Goal: Check status

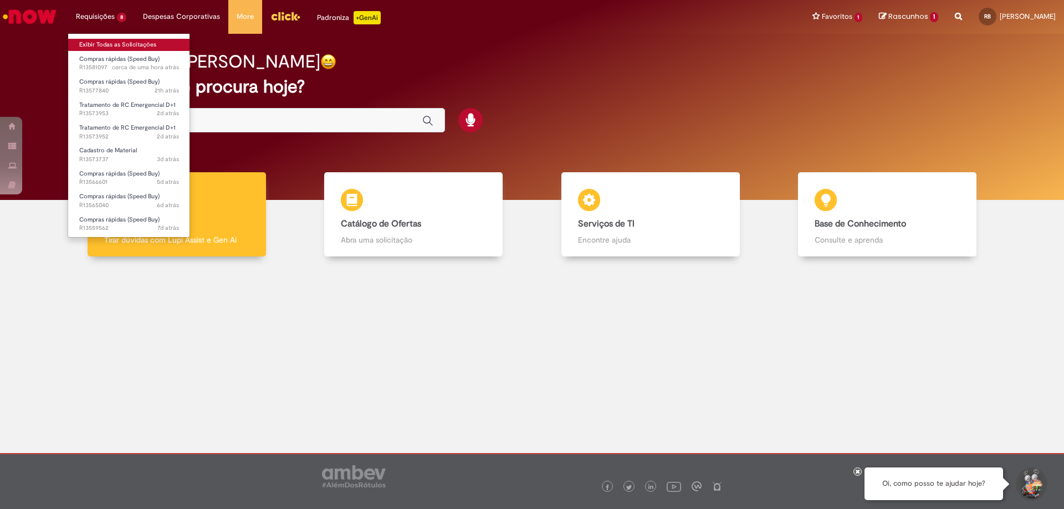
click at [114, 43] on link "Exibir Todas as Solicitações" at bounding box center [129, 45] width 122 height 12
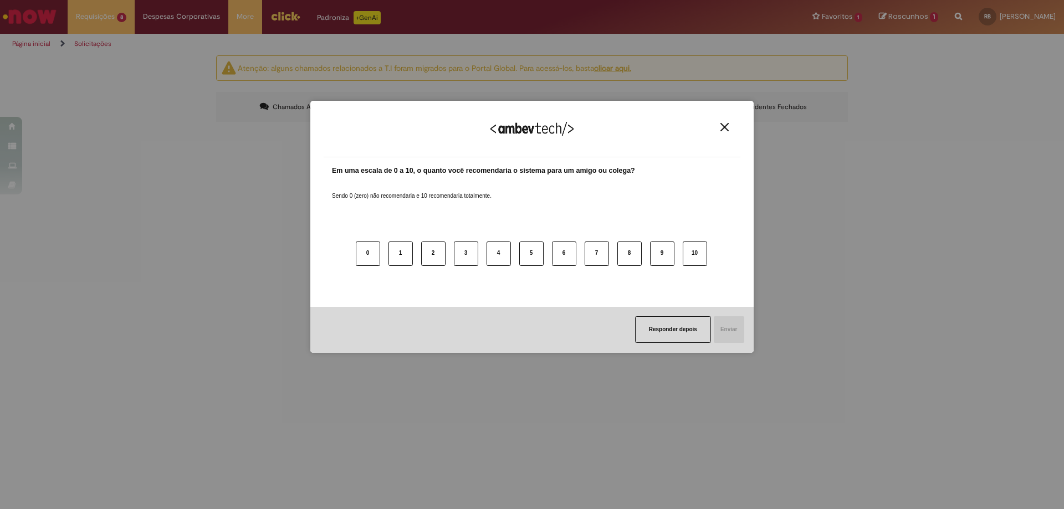
click at [726, 128] on img "Close" at bounding box center [724, 127] width 8 height 8
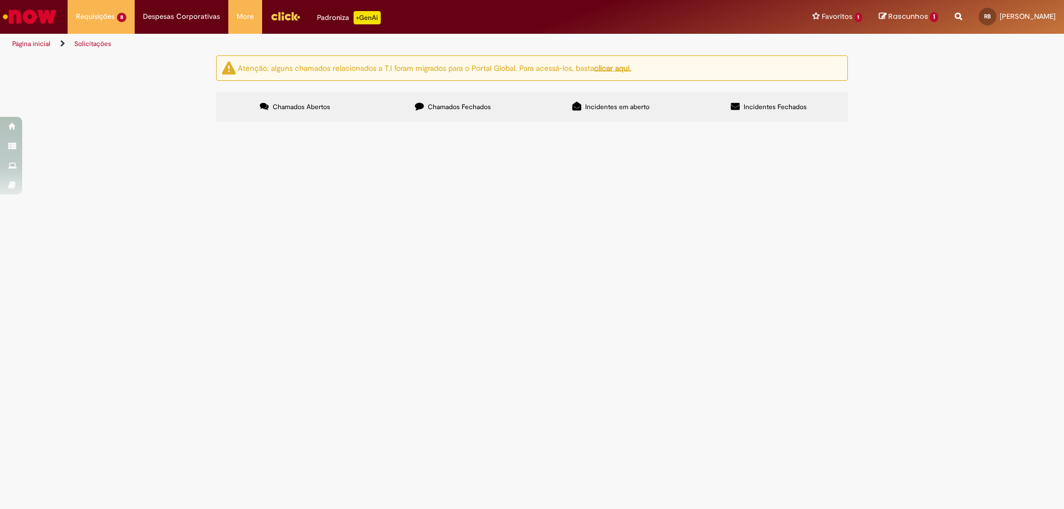
click at [0, 0] on span "Placa eletrônica queimada no Inspetor de Garrafas vazias Heuft. Necessário real…" at bounding box center [0, 0] width 0 height 0
click at [0, 0] on span "substituir selo mecânico da bomba de retorno de água." at bounding box center [0, 0] width 0 height 0
